Goal: Task Accomplishment & Management: Use online tool/utility

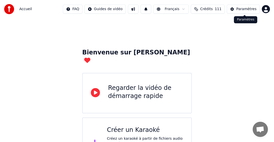
click at [248, 9] on div "Paramètres" at bounding box center [246, 9] width 20 height 5
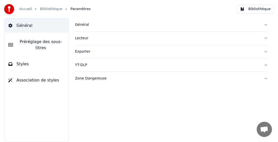
click at [83, 26] on div "Général" at bounding box center [167, 24] width 185 height 5
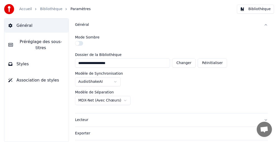
click at [94, 99] on html "**********" at bounding box center [139, 71] width 278 height 142
click at [23, 7] on link "Accueil" at bounding box center [25, 9] width 13 height 5
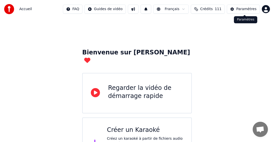
click at [248, 12] on button "Paramètres" at bounding box center [243, 9] width 33 height 9
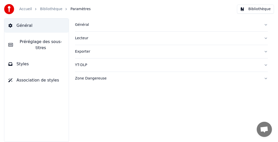
click at [80, 28] on button "Général" at bounding box center [171, 24] width 193 height 13
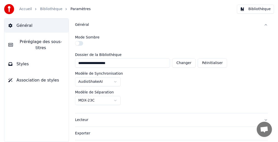
click at [87, 102] on html "**********" at bounding box center [139, 71] width 278 height 142
click at [26, 9] on link "Accueil" at bounding box center [25, 9] width 13 height 5
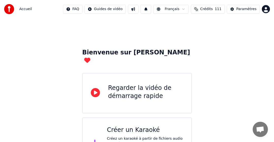
click at [133, 126] on div "Créer un Karaoké" at bounding box center [145, 130] width 76 height 8
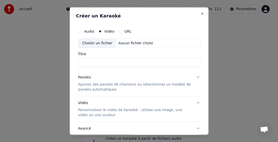
click at [100, 44] on div "Choisir un fichier" at bounding box center [97, 43] width 38 height 9
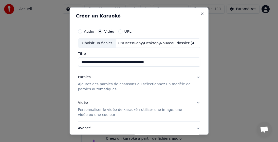
click at [112, 63] on input "**********" at bounding box center [139, 62] width 122 height 9
click at [163, 61] on input "**********" at bounding box center [139, 62] width 122 height 9
type input "**********"
click at [98, 89] on p "Ajoutez des paroles de chansons ou sélectionnez un modèle de paroles automatiqu…" at bounding box center [135, 87] width 114 height 10
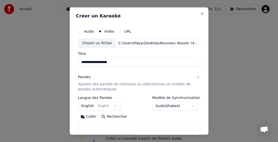
click at [85, 107] on body "**********" at bounding box center [137, 85] width 274 height 170
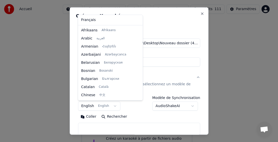
scroll to position [41, 0]
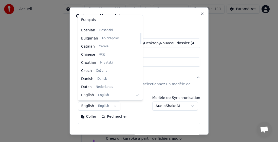
select select "**"
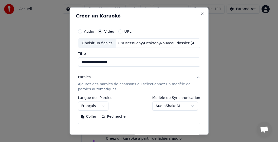
click at [92, 116] on button "Coller" at bounding box center [88, 117] width 21 height 8
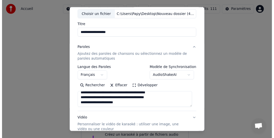
scroll to position [76, 0]
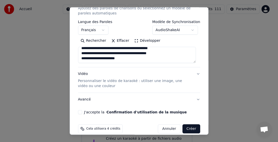
click at [80, 113] on button "J'accepte la Confirmation d'utilisation de la musique" at bounding box center [80, 112] width 4 height 4
drag, startPoint x: 182, startPoint y: 128, endPoint x: 217, endPoint y: 128, distance: 34.7
click at [182, 128] on button "Créer" at bounding box center [191, 128] width 18 height 9
type textarea "**********"
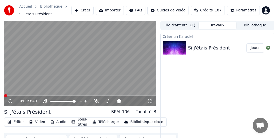
scroll to position [0, 0]
click at [12, 100] on icon at bounding box center [14, 101] width 12 height 4
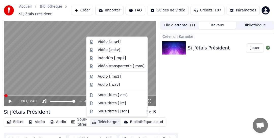
click at [111, 123] on button "Télécharger" at bounding box center [105, 121] width 31 height 7
click at [108, 42] on div "Vidéo [.mp4]" at bounding box center [109, 41] width 23 height 5
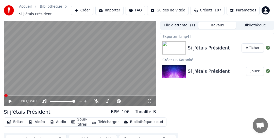
click at [256, 26] on button "Bibliothèque" at bounding box center [255, 25] width 38 height 7
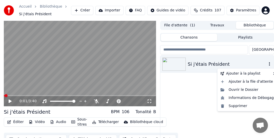
click at [269, 64] on icon "button" at bounding box center [269, 64] width 1 height 4
click at [238, 105] on div "Supprimer" at bounding box center [248, 106] width 60 height 8
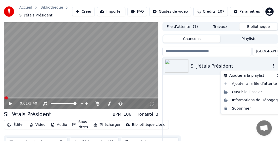
scroll to position [0, 0]
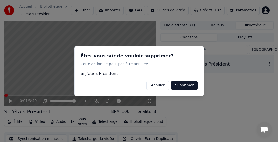
click at [186, 83] on button "Supprimer" at bounding box center [184, 85] width 27 height 9
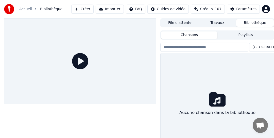
click at [93, 10] on button "Créer" at bounding box center [82, 9] width 22 height 9
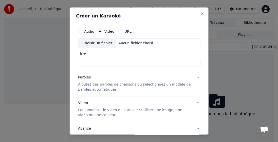
click at [90, 44] on div "Choisir un fichier" at bounding box center [97, 43] width 38 height 9
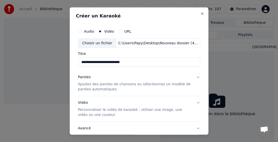
drag, startPoint x: 107, startPoint y: 62, endPoint x: 71, endPoint y: 60, distance: 36.1
click at [72, 60] on div "**********" at bounding box center [138, 71] width 139 height 128
click at [127, 60] on input "**********" at bounding box center [139, 62] width 122 height 9
type input "********"
click at [91, 89] on p "Ajoutez des paroles de chansons ou sélectionnez un modèle de paroles automatiqu…" at bounding box center [135, 87] width 114 height 10
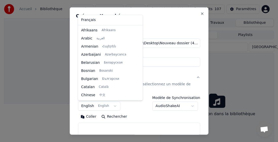
click at [87, 104] on body "**********" at bounding box center [137, 71] width 274 height 142
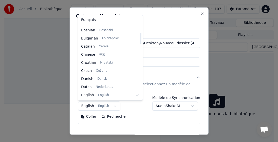
select select "**"
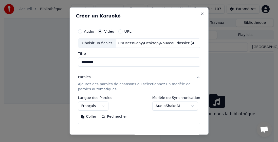
click at [91, 117] on button "Coller" at bounding box center [88, 117] width 21 height 8
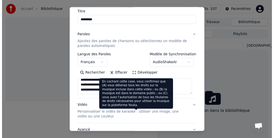
scroll to position [76, 0]
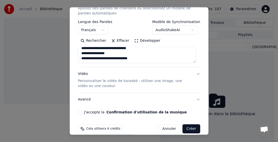
click at [81, 113] on button "J'accepte la Confirmation d'utilisation de la musique" at bounding box center [80, 112] width 4 height 4
click at [187, 129] on button "Créer" at bounding box center [191, 128] width 18 height 9
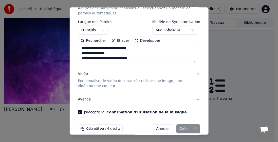
type textarea "**********"
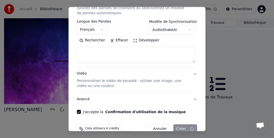
select select
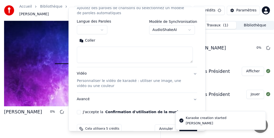
scroll to position [0, 0]
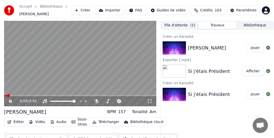
click at [9, 50] on video at bounding box center [80, 64] width 152 height 86
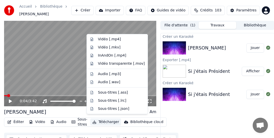
click at [101, 120] on button "Télécharger" at bounding box center [105, 121] width 31 height 7
click at [107, 41] on div "Vidéo [.mp4]" at bounding box center [109, 39] width 23 height 5
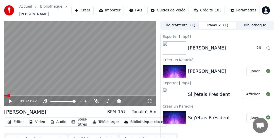
click at [12, 100] on icon at bounding box center [14, 101] width 12 height 4
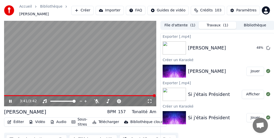
click at [9, 100] on icon at bounding box center [10, 101] width 3 height 3
click at [211, 8] on span "Crédits" at bounding box center [206, 10] width 12 height 5
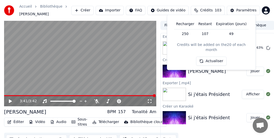
click at [211, 8] on span "Crédits" at bounding box center [206, 10] width 12 height 5
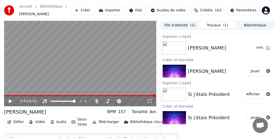
click at [211, 8] on span "Crédits" at bounding box center [206, 10] width 12 height 5
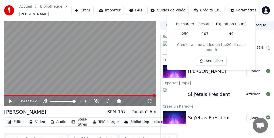
click at [205, 10] on span "Crédits" at bounding box center [206, 10] width 12 height 5
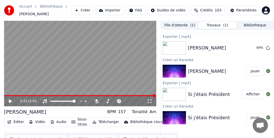
click at [217, 9] on button "Crédits 103" at bounding box center [208, 10] width 34 height 9
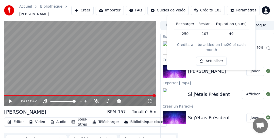
click at [188, 22] on th "Recharger" at bounding box center [185, 24] width 22 height 10
click at [188, 23] on th "Recharger" at bounding box center [185, 24] width 22 height 10
click at [186, 32] on td "250" at bounding box center [185, 33] width 22 height 9
click at [234, 34] on td "49" at bounding box center [231, 33] width 35 height 9
click at [216, 9] on button "Crédits 103" at bounding box center [208, 10] width 34 height 9
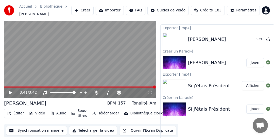
scroll to position [13, 0]
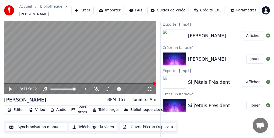
click at [139, 124] on button "Ouvrir l'Ecran Duplicata" at bounding box center [147, 126] width 57 height 9
click at [33, 83] on span at bounding box center [80, 83] width 152 height 1
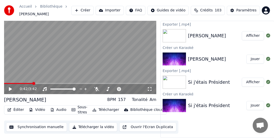
click at [141, 123] on button "Ouvrir l'Ecran Duplicata" at bounding box center [147, 126] width 57 height 9
click at [9, 87] on icon at bounding box center [14, 89] width 12 height 4
click at [29, 123] on button "Synchronisation manuelle" at bounding box center [36, 126] width 61 height 9
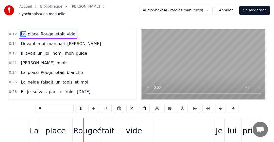
scroll to position [0, 4367]
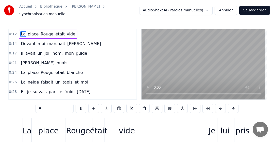
click at [232, 9] on button "Annuler" at bounding box center [225, 10] width 22 height 9
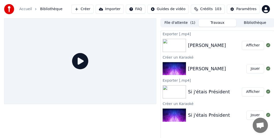
click at [51, 7] on span "Bibliothèque" at bounding box center [51, 9] width 22 height 5
click at [51, 9] on span "Bibliothèque" at bounding box center [51, 9] width 22 height 5
click at [53, 10] on span "Bibliothèque" at bounding box center [51, 9] width 22 height 5
click at [25, 10] on link "Accueil" at bounding box center [25, 9] width 13 height 5
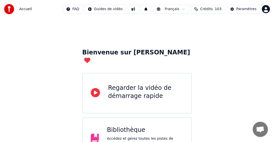
click at [111, 126] on div "Bibliothèque" at bounding box center [145, 130] width 76 height 8
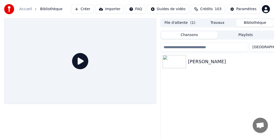
click at [254, 23] on button "Bibliothèque" at bounding box center [255, 22] width 38 height 7
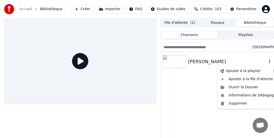
click at [268, 61] on icon "button" at bounding box center [269, 61] width 5 height 4
click at [239, 102] on div "Supprimer" at bounding box center [248, 103] width 60 height 8
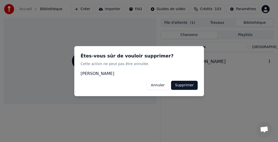
click at [188, 88] on button "Supprimer" at bounding box center [184, 85] width 27 height 9
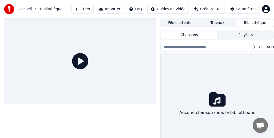
click at [93, 7] on button "Créer" at bounding box center [82, 9] width 22 height 9
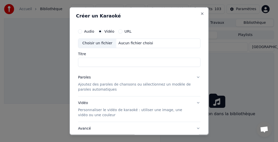
click at [88, 42] on div "Choisir un fichier" at bounding box center [97, 43] width 38 height 9
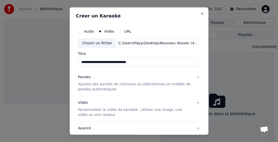
drag, startPoint x: 108, startPoint y: 62, endPoint x: 67, endPoint y: 60, distance: 40.9
click at [68, 60] on body "**********" at bounding box center [137, 71] width 274 height 142
type input "**********"
click at [96, 84] on p "Ajoutez des paroles de chansons ou sélectionnez un modèle de paroles automatiqu…" at bounding box center [135, 87] width 114 height 10
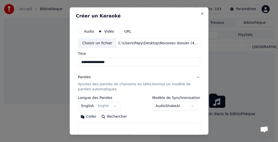
click at [88, 109] on body "**********" at bounding box center [137, 71] width 274 height 142
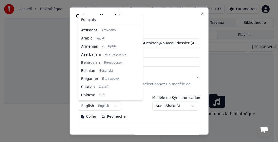
scroll to position [41, 0]
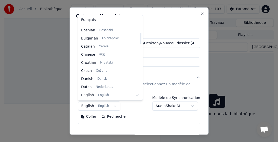
select select "**"
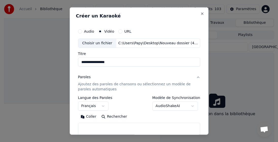
drag, startPoint x: 87, startPoint y: 117, endPoint x: 92, endPoint y: 117, distance: 4.3
click at [89, 117] on button "Coller" at bounding box center [88, 117] width 21 height 8
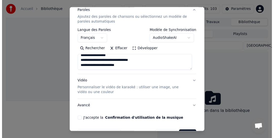
scroll to position [83, 0]
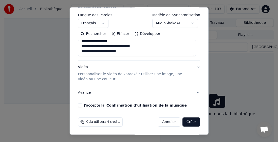
click at [81, 105] on button "J'accepte la Confirmation d'utilisation de la musique" at bounding box center [80, 105] width 4 height 4
click at [191, 124] on button "Créer" at bounding box center [191, 122] width 18 height 9
type textarea "**********"
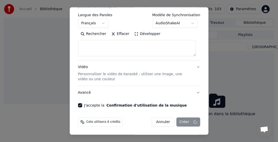
select select
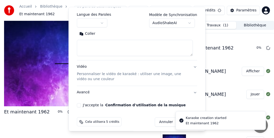
scroll to position [0, 0]
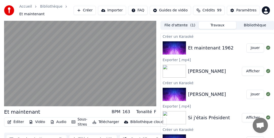
click at [96, 121] on button "Télécharger" at bounding box center [105, 121] width 31 height 7
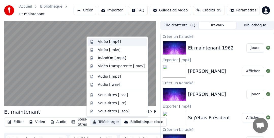
click at [108, 41] on div "Vidéo [.mp4]" at bounding box center [109, 41] width 23 height 5
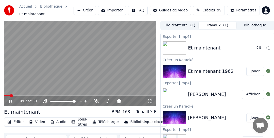
click at [8, 101] on icon at bounding box center [14, 101] width 12 height 4
click at [7, 95] on span at bounding box center [8, 95] width 3 height 3
click at [4, 95] on span at bounding box center [5, 95] width 3 height 3
click at [9, 101] on icon at bounding box center [14, 101] width 12 height 4
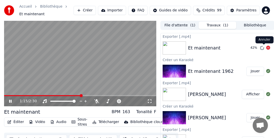
click at [266, 48] on icon at bounding box center [268, 48] width 4 height 4
click at [71, 73] on video at bounding box center [80, 64] width 152 height 86
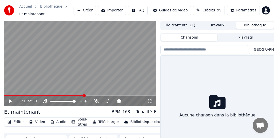
click at [258, 24] on button "Bibliothèque" at bounding box center [255, 25] width 38 height 7
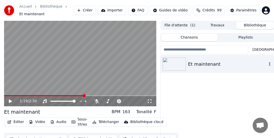
click at [270, 63] on icon "button" at bounding box center [269, 64] width 5 height 4
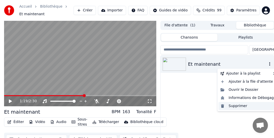
click at [239, 106] on div "Supprimer" at bounding box center [248, 106] width 60 height 8
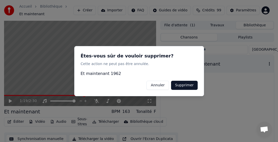
click at [186, 85] on button "Supprimer" at bounding box center [184, 85] width 27 height 9
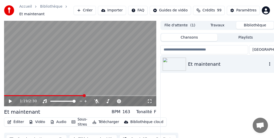
click at [269, 64] on icon "button" at bounding box center [269, 64] width 5 height 4
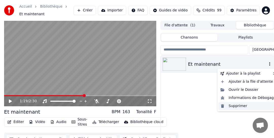
click at [238, 106] on div "Supprimer" at bounding box center [248, 106] width 60 height 8
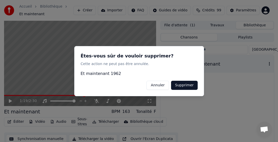
drag, startPoint x: 189, startPoint y: 86, endPoint x: 199, endPoint y: 87, distance: 10.4
click at [189, 86] on button "Supprimer" at bounding box center [184, 85] width 27 height 9
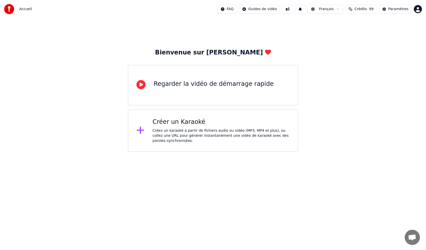
click at [365, 11] on span "Crédits" at bounding box center [360, 9] width 12 height 5
click at [311, 44] on div "Bienvenue sur Youka Regarder la vidéo de démarrage rapide Créer un Karaoké Crée…" at bounding box center [213, 85] width 426 height 134
click at [413, 239] on span "Ouvrir le chat" at bounding box center [412, 237] width 8 height 7
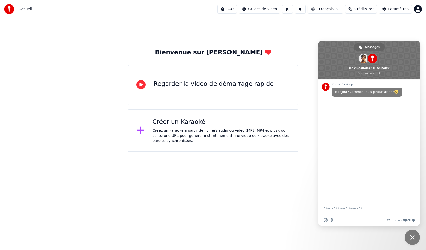
click at [411, 49] on span at bounding box center [368, 60] width 101 height 38
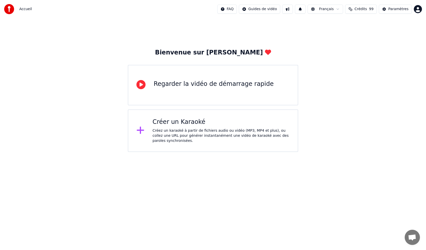
click at [291, 8] on button at bounding box center [287, 9] width 11 height 9
click at [305, 11] on button at bounding box center [300, 9] width 11 height 9
click at [392, 9] on div "Paramètres" at bounding box center [398, 9] width 20 height 5
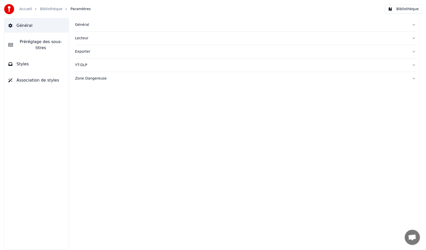
click at [25, 8] on link "Accueil" at bounding box center [25, 9] width 13 height 5
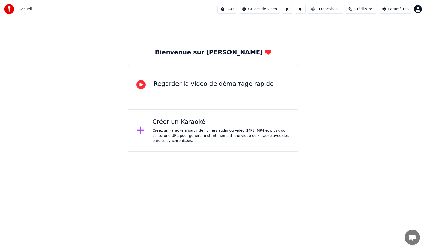
click at [8, 7] on img at bounding box center [9, 9] width 10 height 10
